Goal: Task Accomplishment & Management: Manage account settings

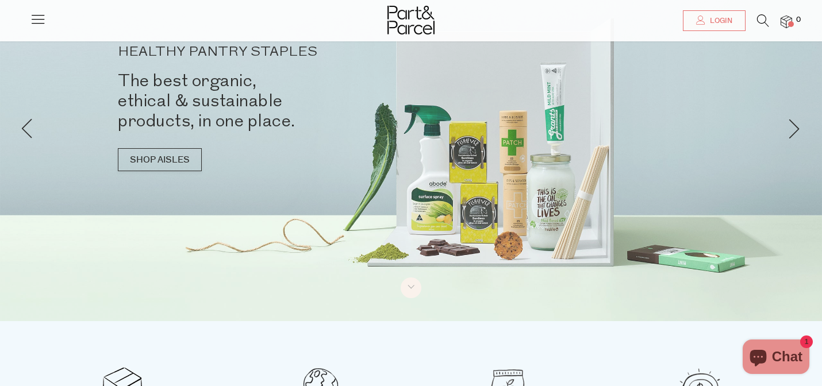
scroll to position [68, 0]
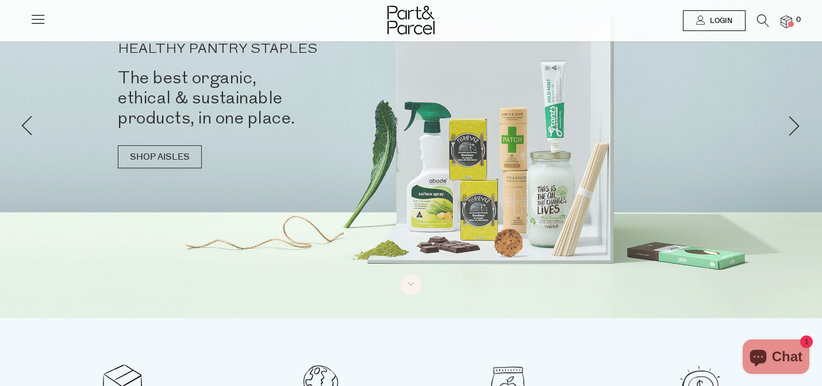
click at [710, 18] on span "Login" at bounding box center [719, 21] width 25 height 10
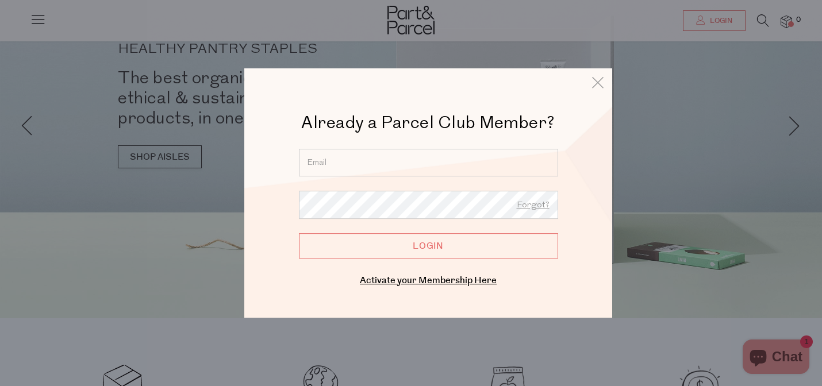
click at [349, 167] on input "email" at bounding box center [428, 163] width 259 height 28
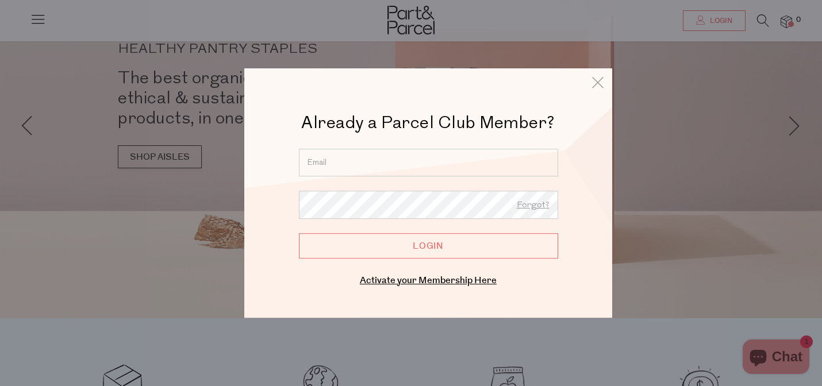
type input "ddalton2812@gmail.com"
click at [426, 238] on input "Login" at bounding box center [428, 245] width 259 height 25
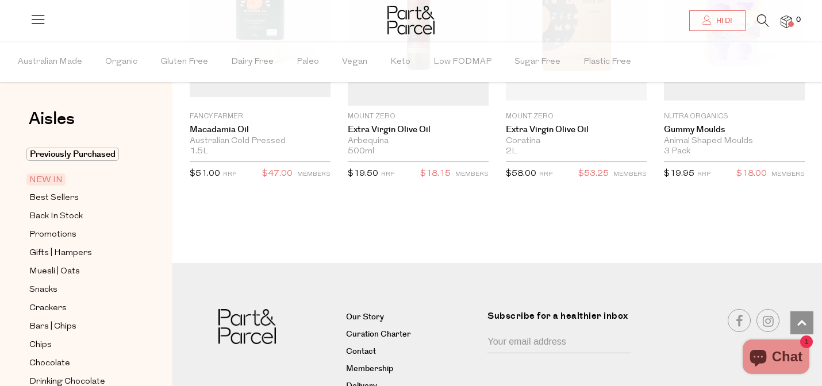
scroll to position [1862, 0]
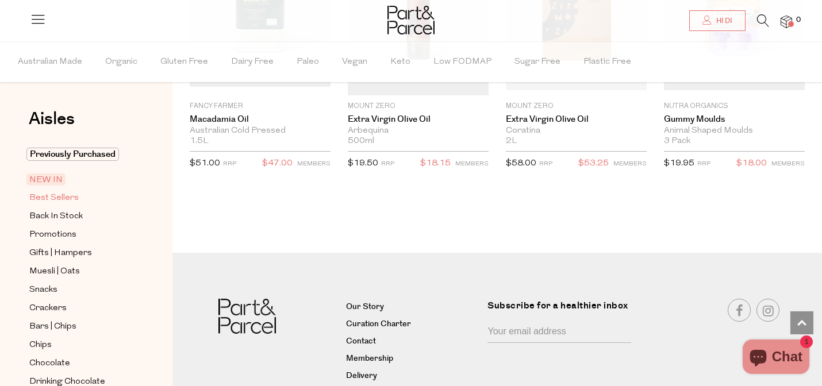
click at [62, 196] on span "Best Sellers" at bounding box center [53, 198] width 49 height 14
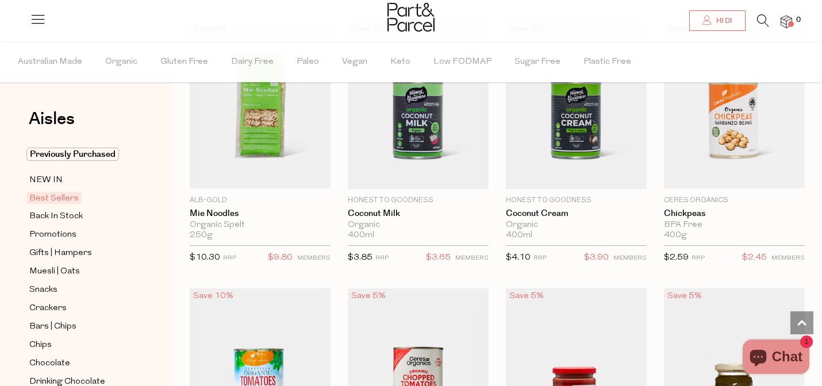
scroll to position [1467, 0]
